Goal: Obtain resource: Download file/media

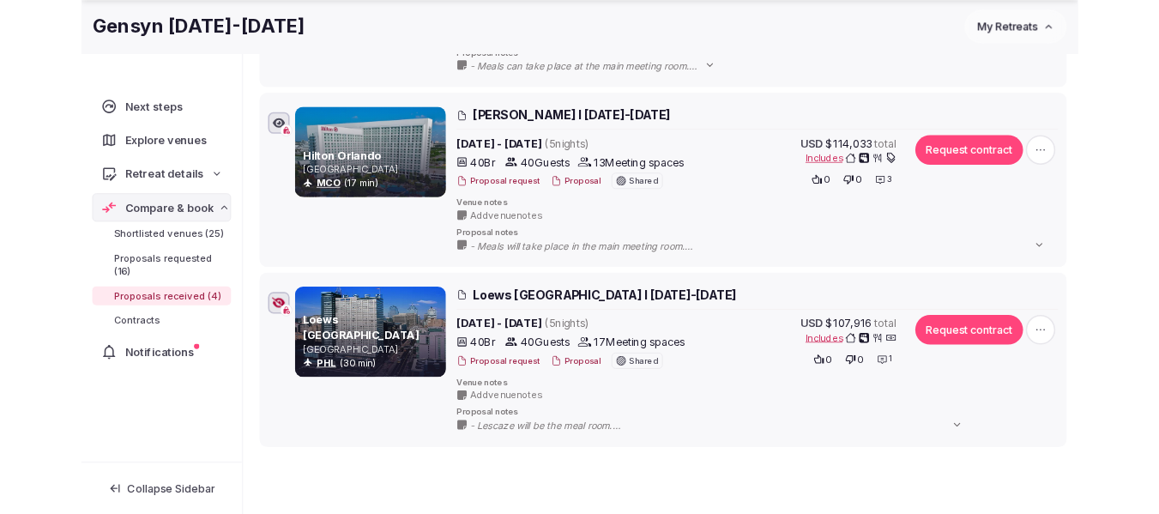
scroll to position [701, 0]
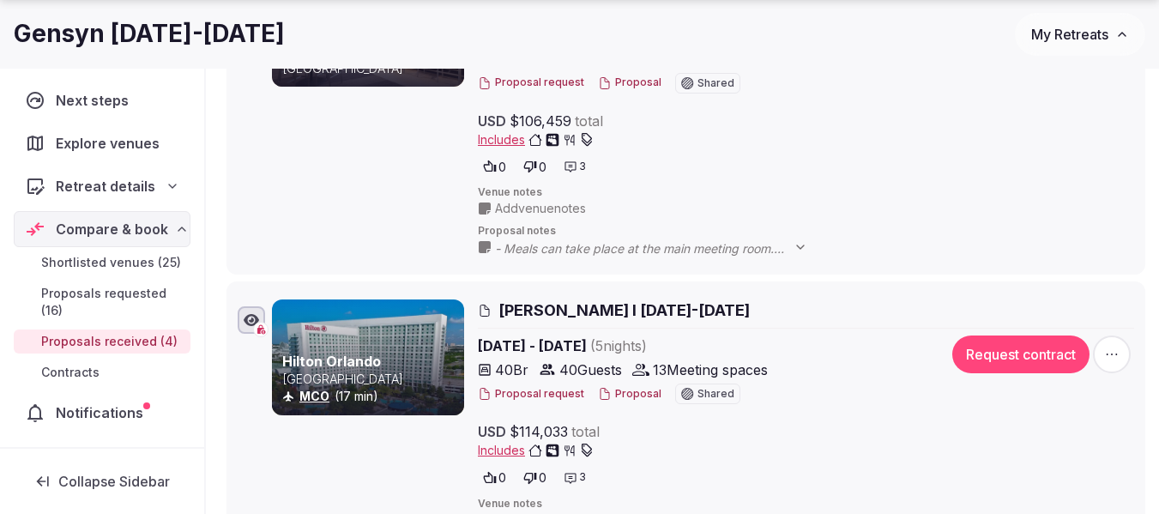
click at [1070, 39] on span "My Retreats" at bounding box center [1069, 34] width 77 height 17
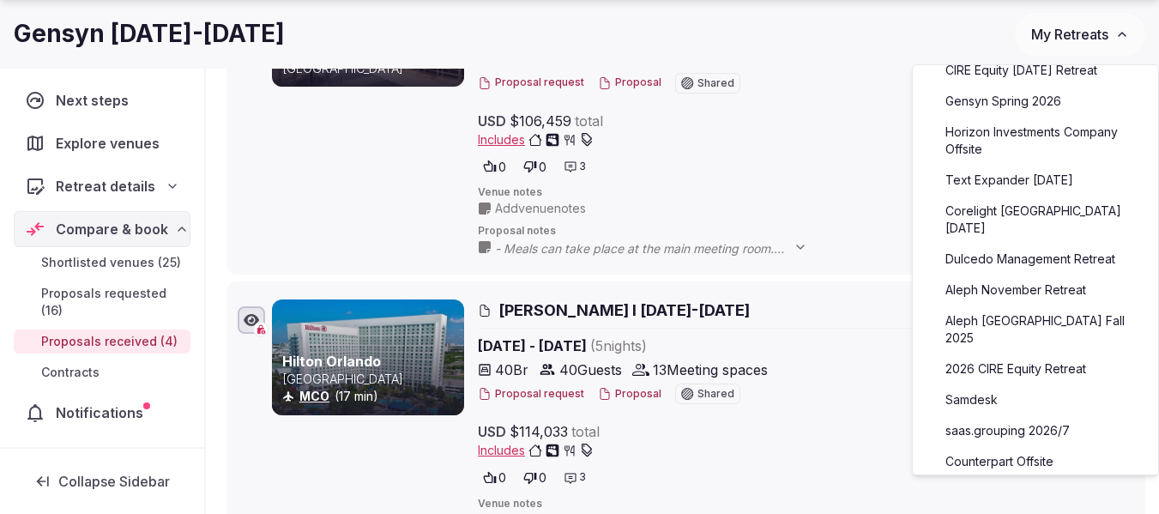
scroll to position [343, 0]
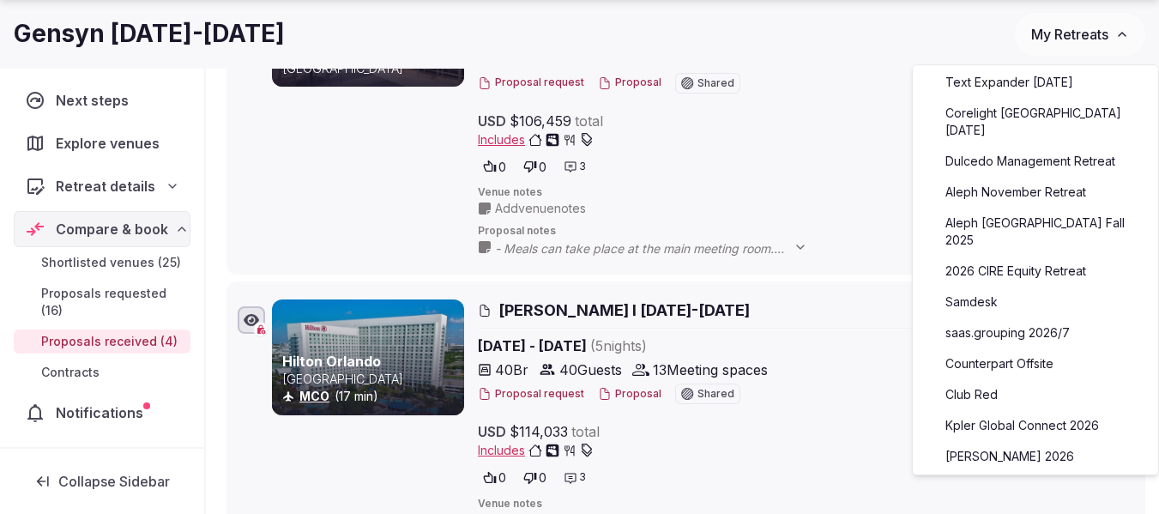
click at [1004, 350] on link "Counterpart Offsite" at bounding box center [1035, 363] width 211 height 27
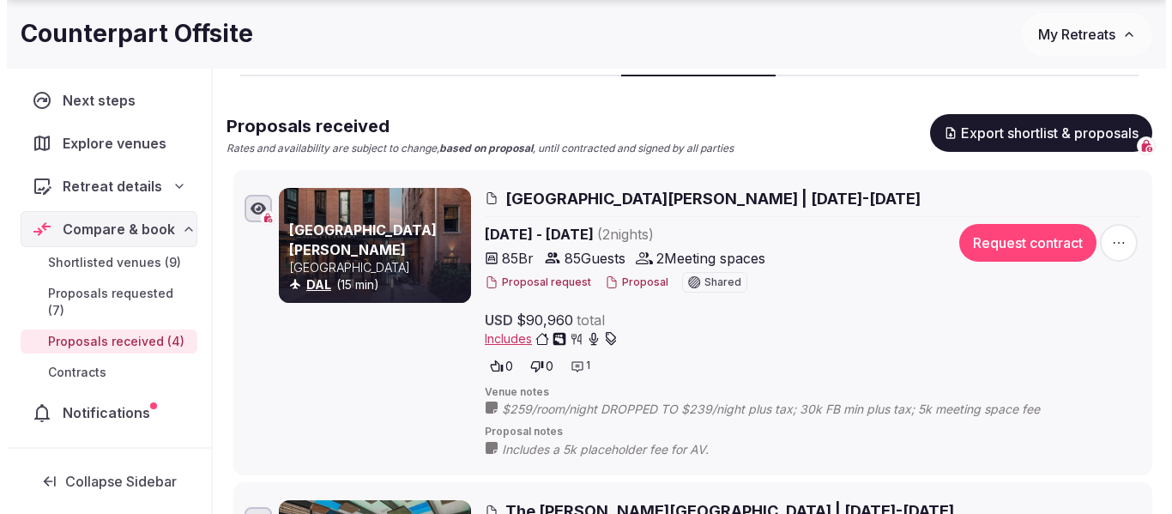
scroll to position [172, 0]
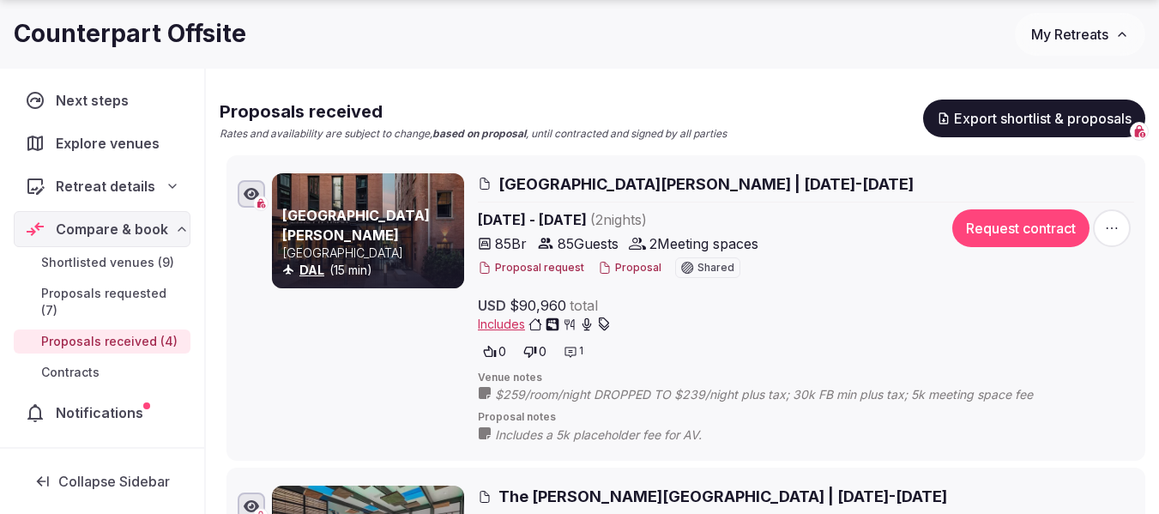
click at [616, 274] on button "Proposal" at bounding box center [629, 268] width 63 height 15
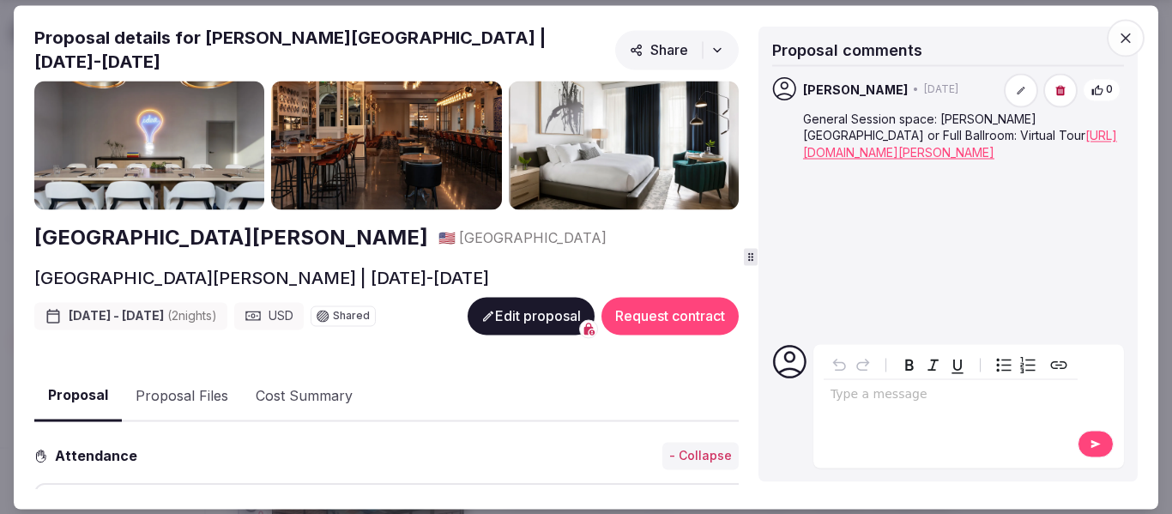
click at [201, 375] on button "Proposal Files" at bounding box center [182, 396] width 120 height 50
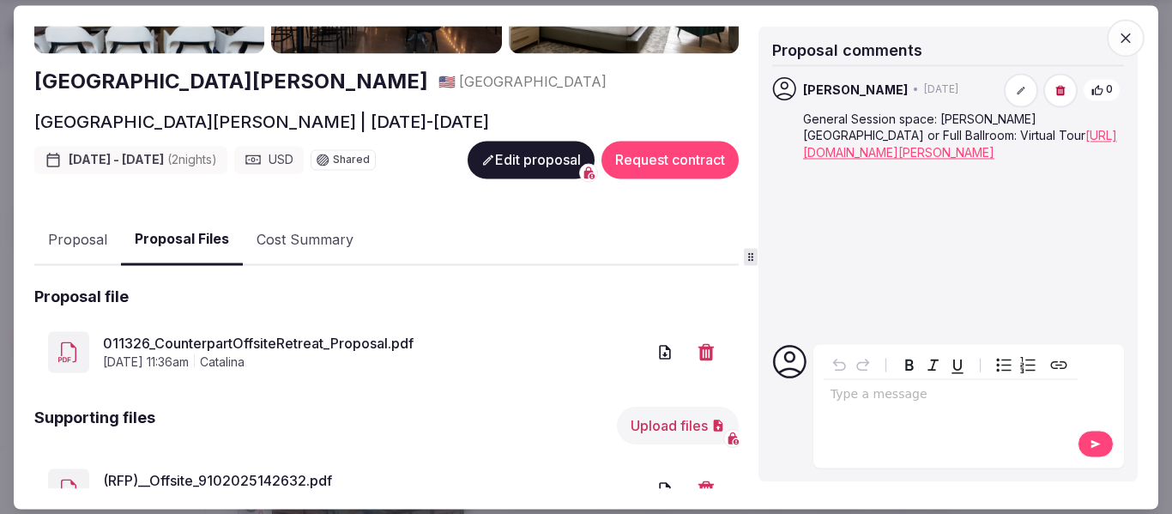
scroll to position [257, 0]
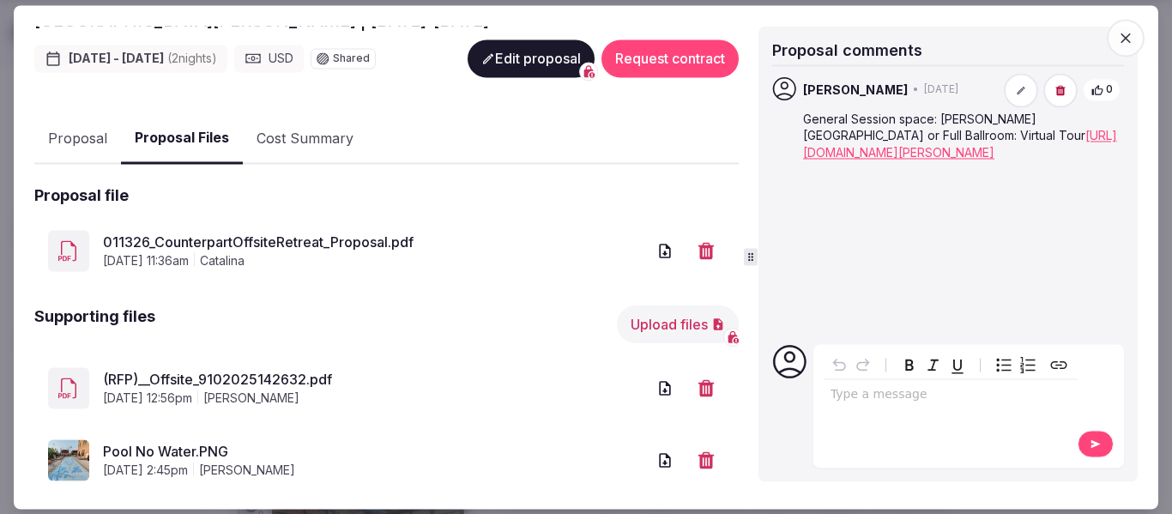
click at [286, 232] on link "011326_CounterpartOffsiteRetreat_Proposal.pdf" at bounding box center [374, 242] width 543 height 21
